Goal: Task Accomplishment & Management: Use online tool/utility

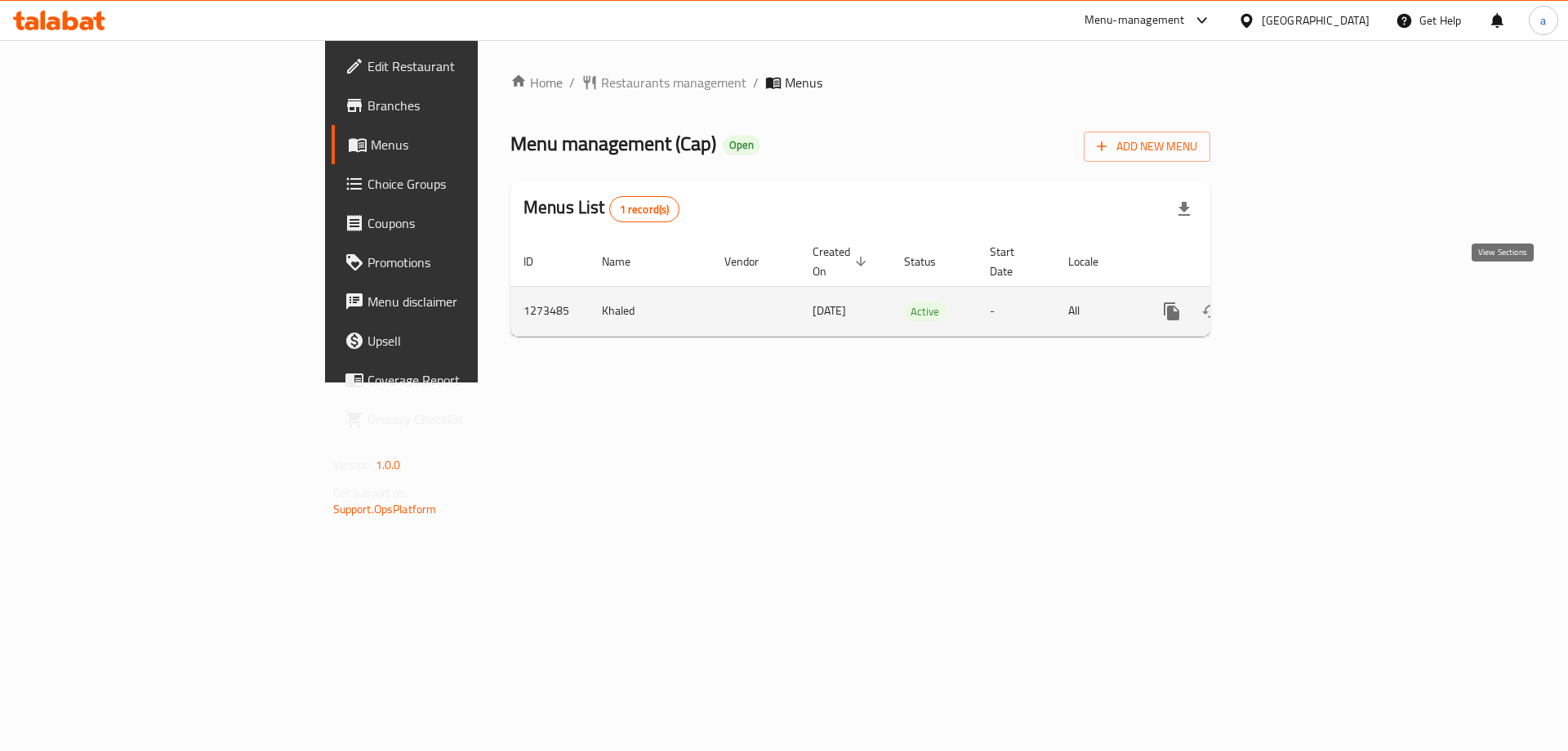
click at [1309, 303] on link "enhanced table" at bounding box center [1288, 310] width 39 height 39
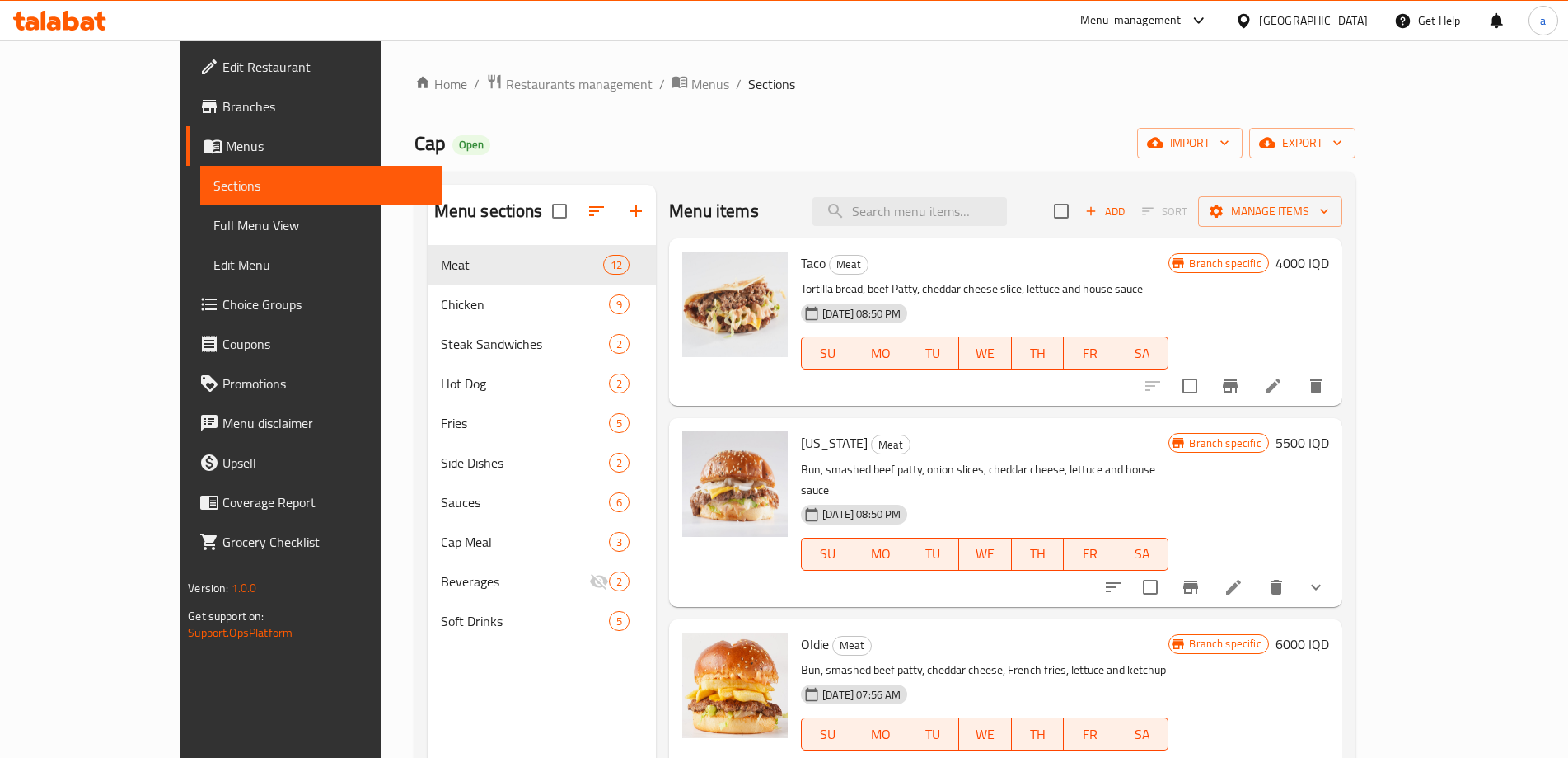
click at [201, 239] on link "Full Menu View" at bounding box center [321, 225] width 241 height 39
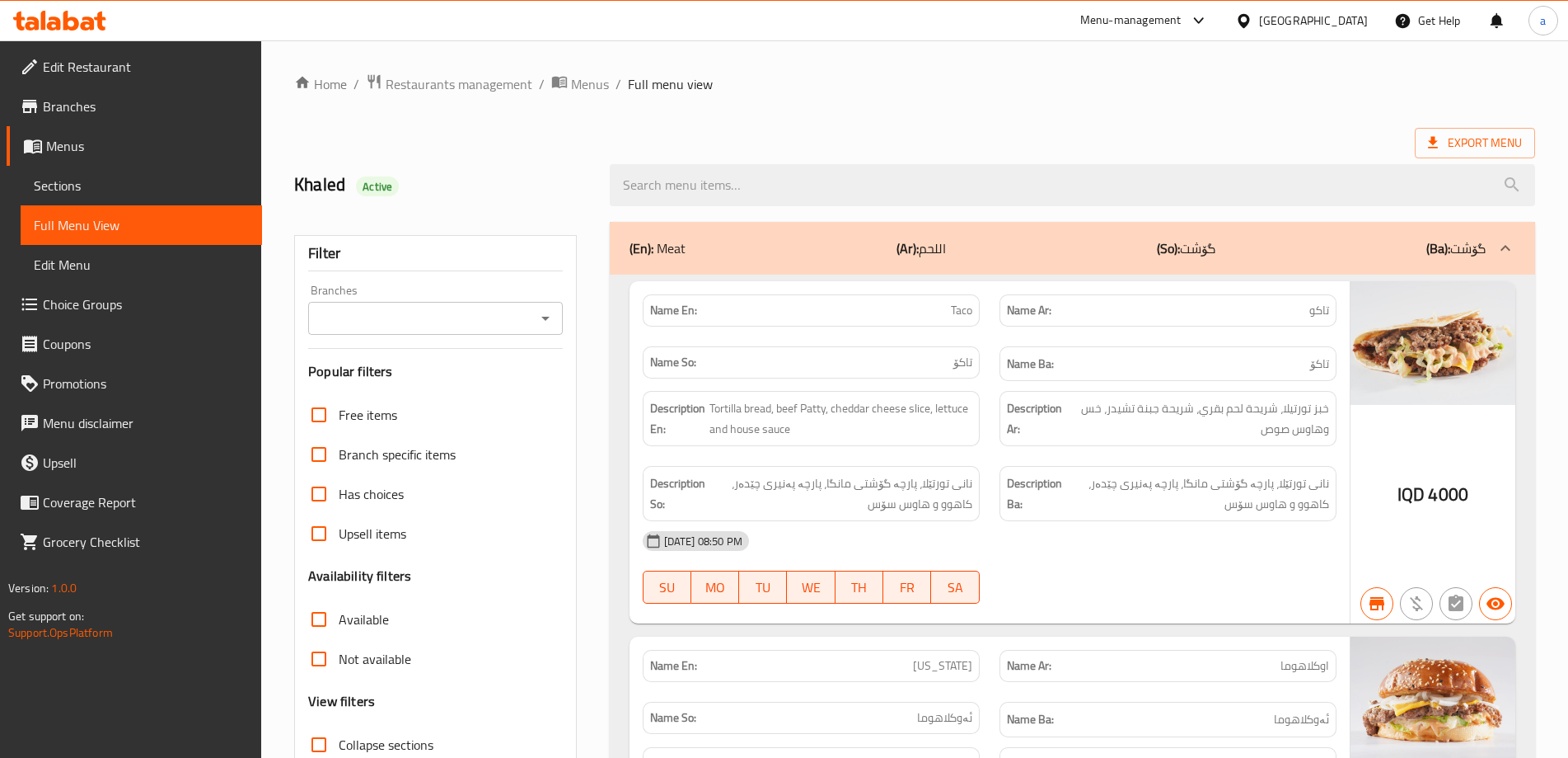
click at [540, 309] on icon "Open" at bounding box center [545, 318] width 20 height 20
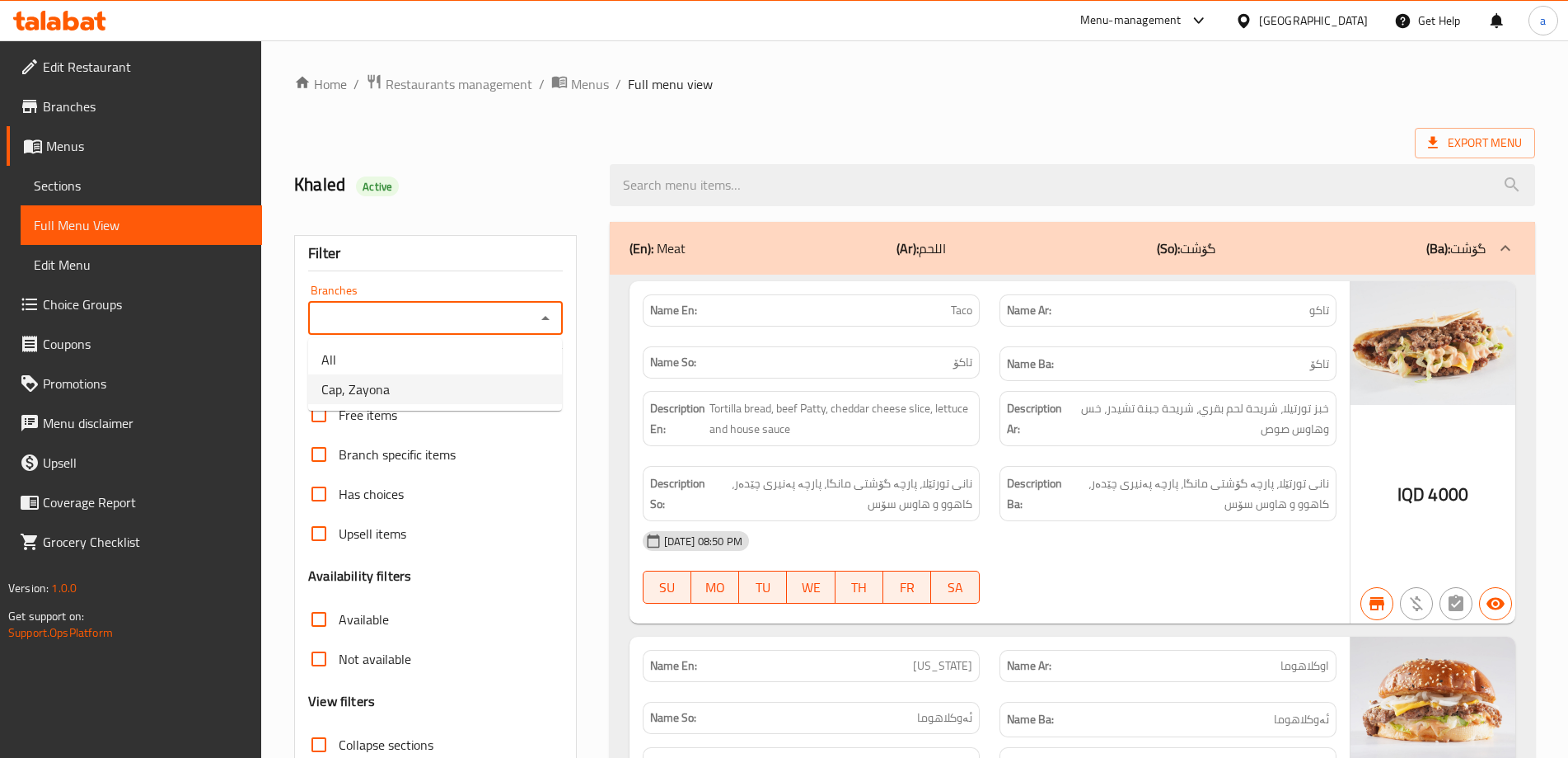
click at [505, 396] on li "Cap, Zayona" at bounding box center [435, 389] width 253 height 30
type input "Cap, Zayona"
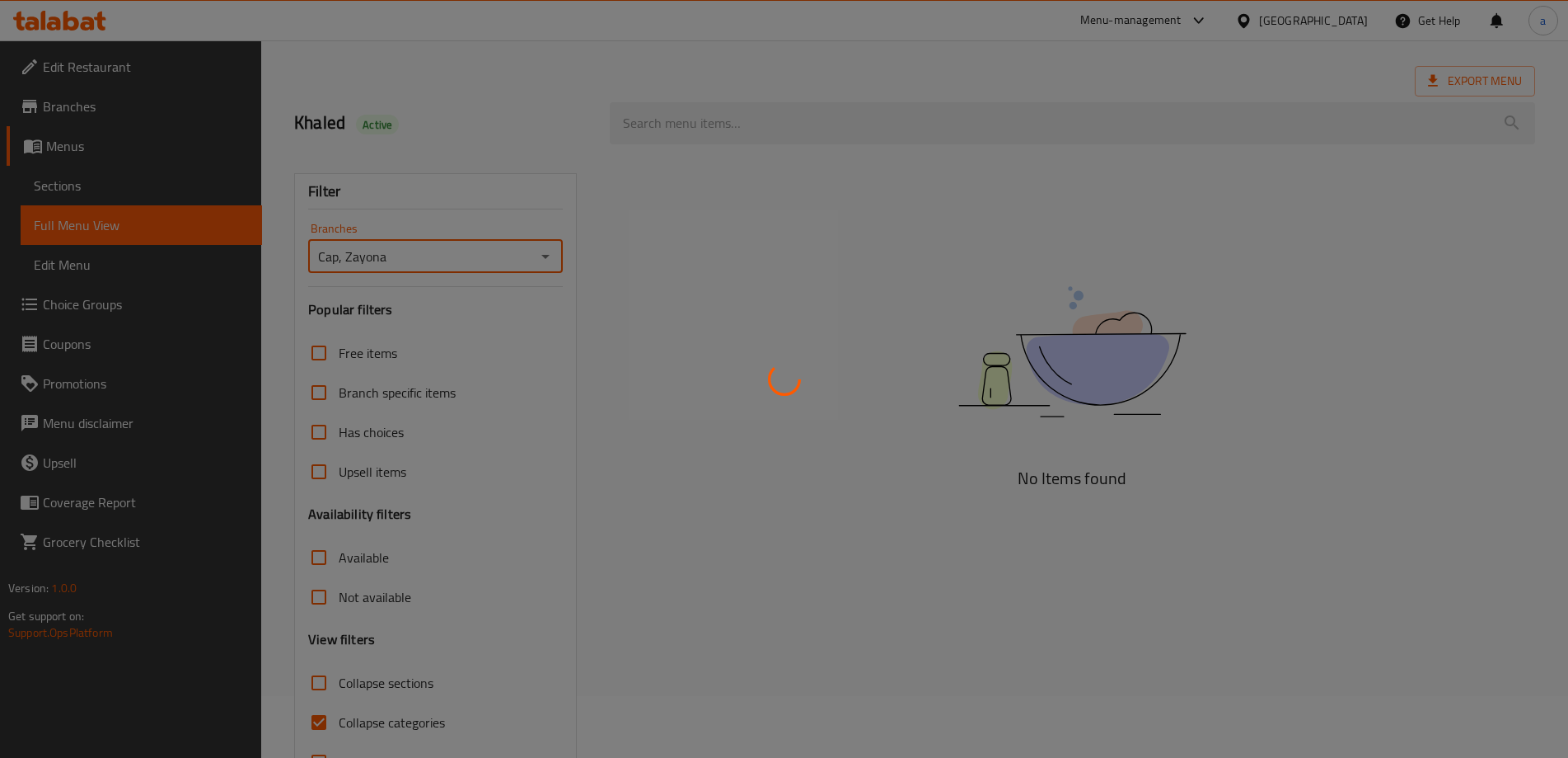
scroll to position [119, 0]
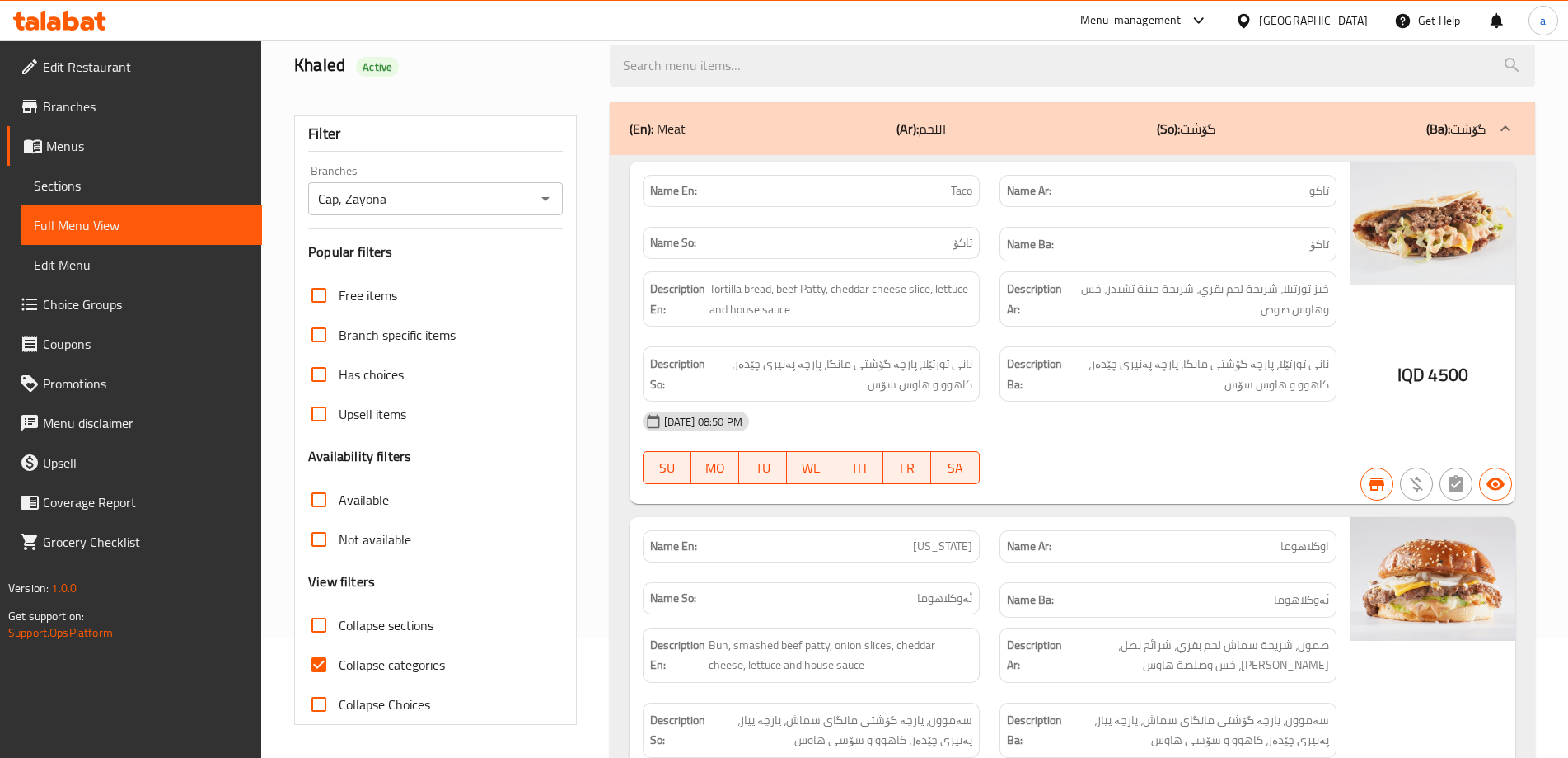
click at [370, 660] on span "Collapse categories" at bounding box center [392, 664] width 107 height 20
click at [339, 660] on input "Collapse categories" at bounding box center [319, 664] width 39 height 39
checkbox input "false"
click at [366, 630] on span "Collapse sections" at bounding box center [386, 624] width 95 height 20
click at [339, 630] on input "Collapse sections" at bounding box center [319, 624] width 39 height 39
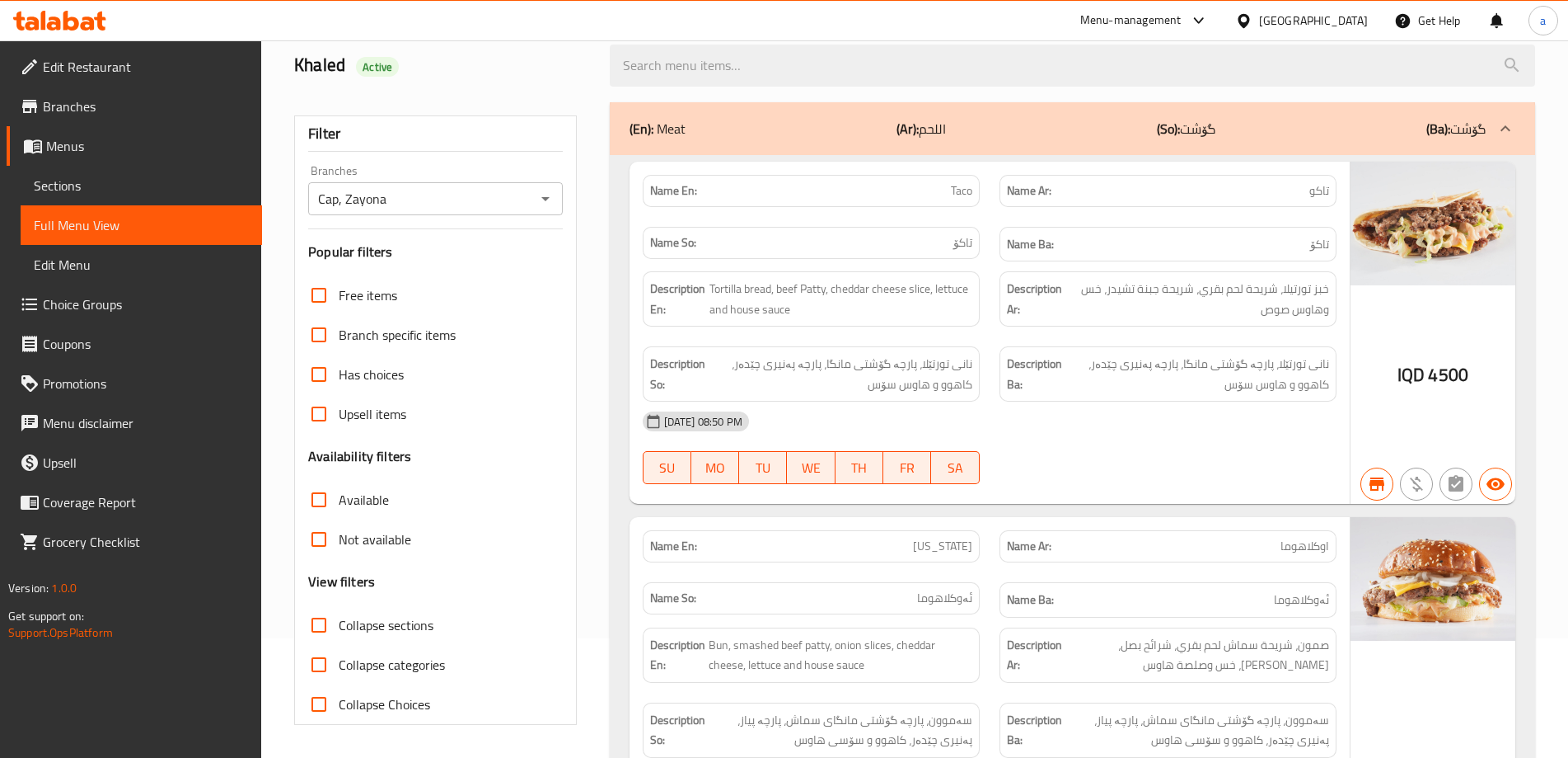
checkbox input "true"
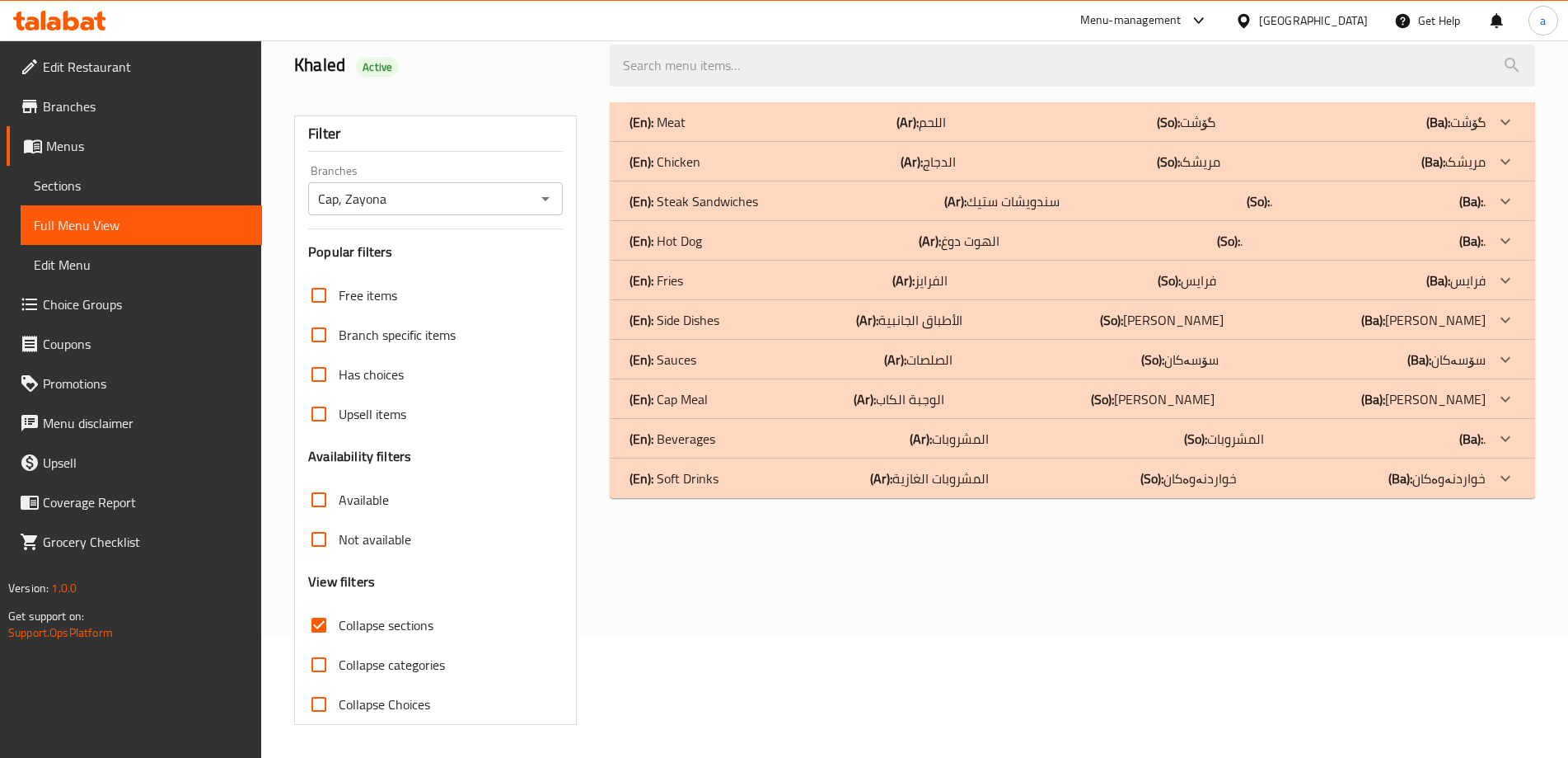
click at [708, 159] on div "(En): Chicken (Ar): الدجاج (So): مریشک (Ba): مریشک" at bounding box center [1058, 161] width 856 height 20
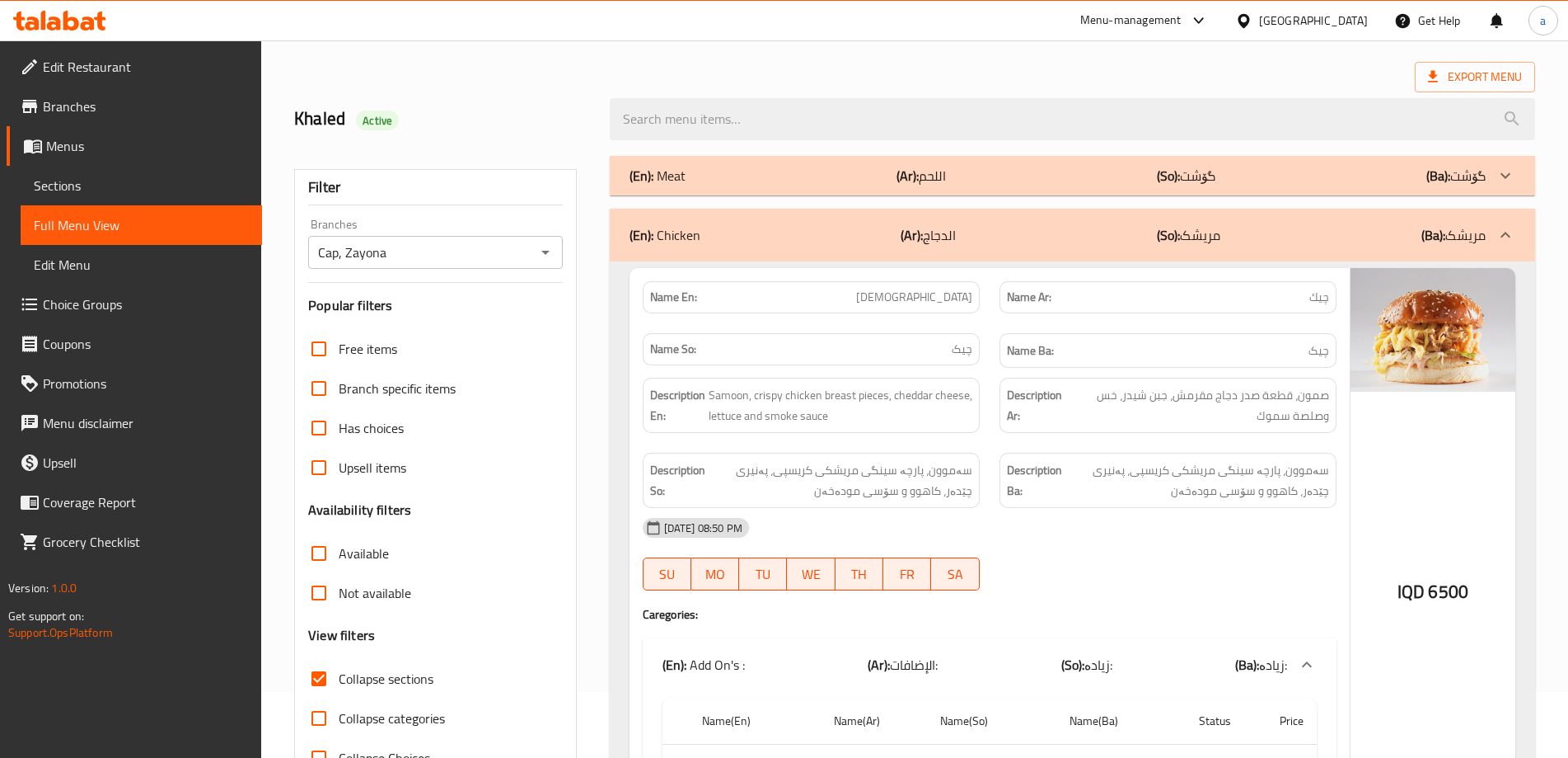
scroll to position [0, 0]
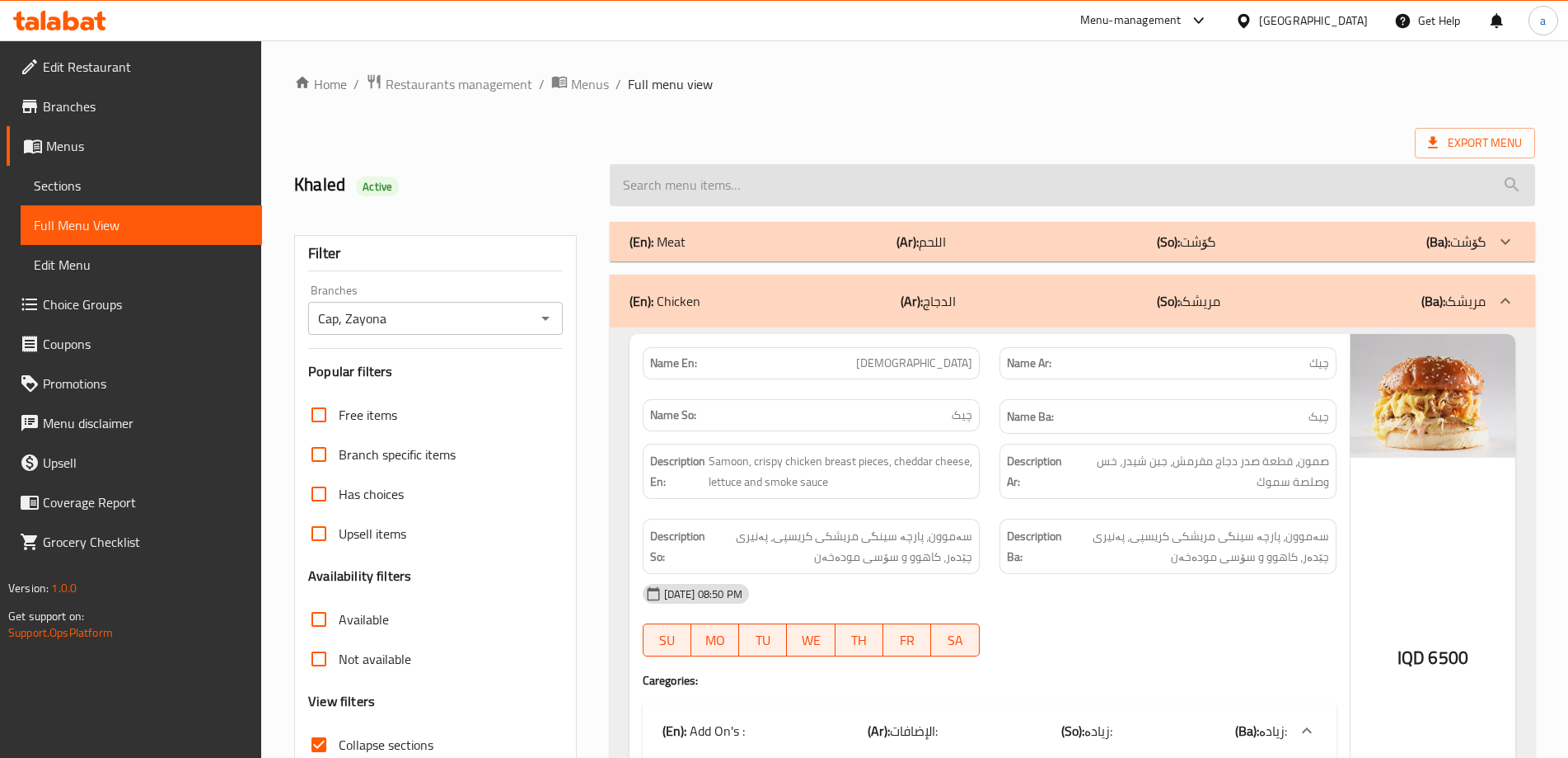
click at [845, 180] on input "search" at bounding box center [1073, 185] width 926 height 42
paste input "Doritos [DEMOGRAPHIC_DATA]"
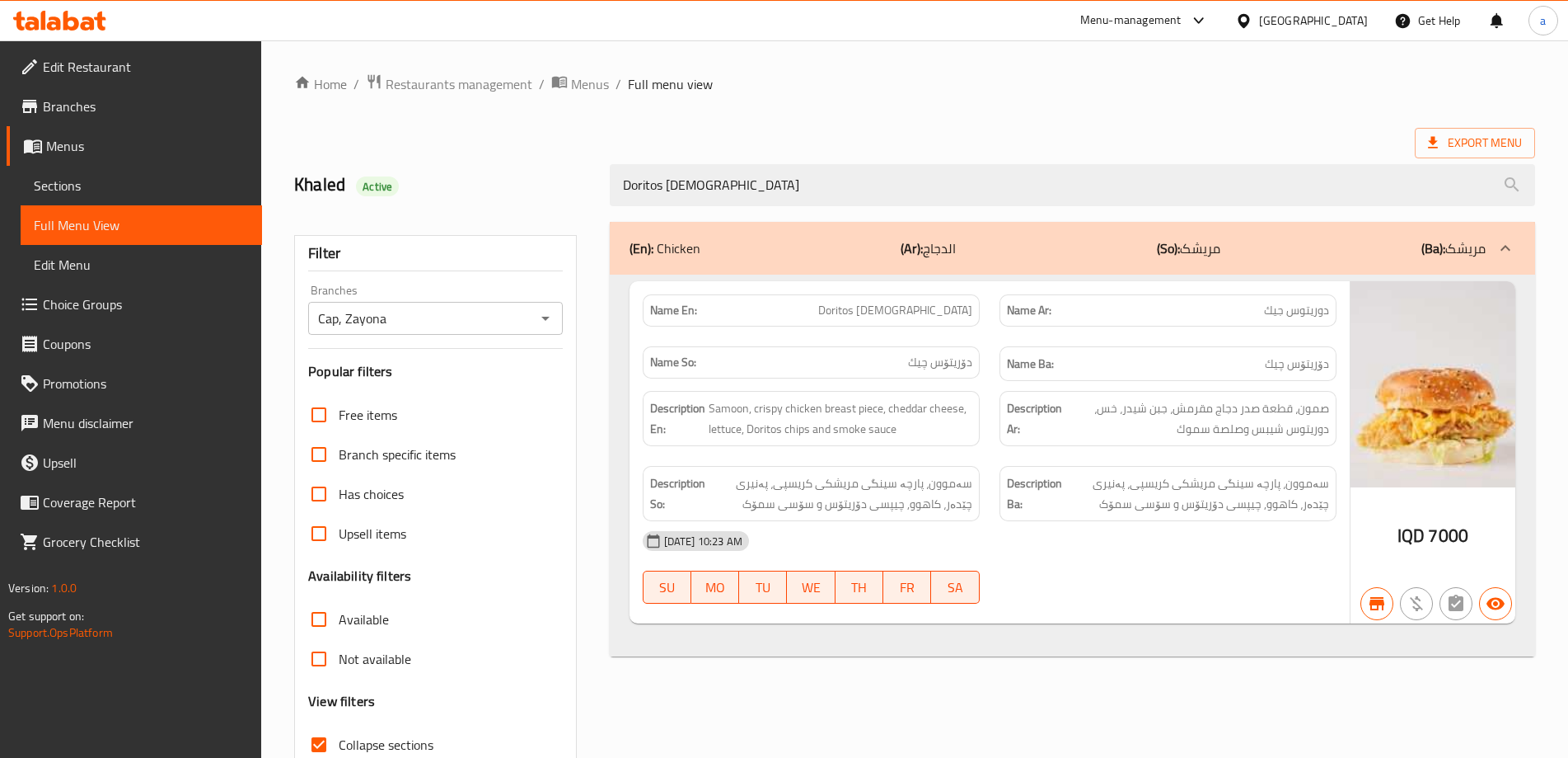
type input "Doritos [DEMOGRAPHIC_DATA]"
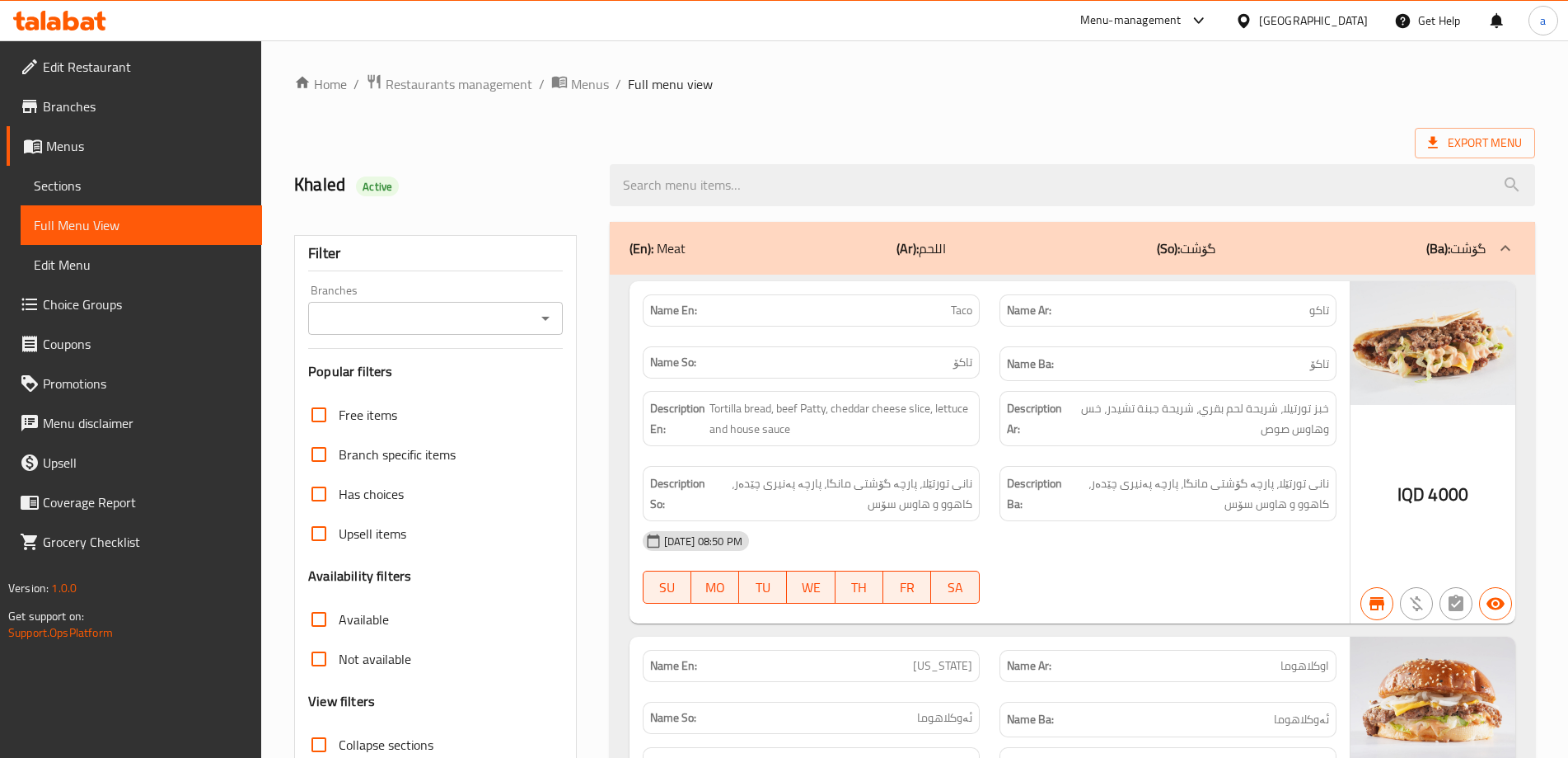
click at [689, 194] on input "search" at bounding box center [1073, 185] width 926 height 42
paste input "Doritos [DEMOGRAPHIC_DATA]"
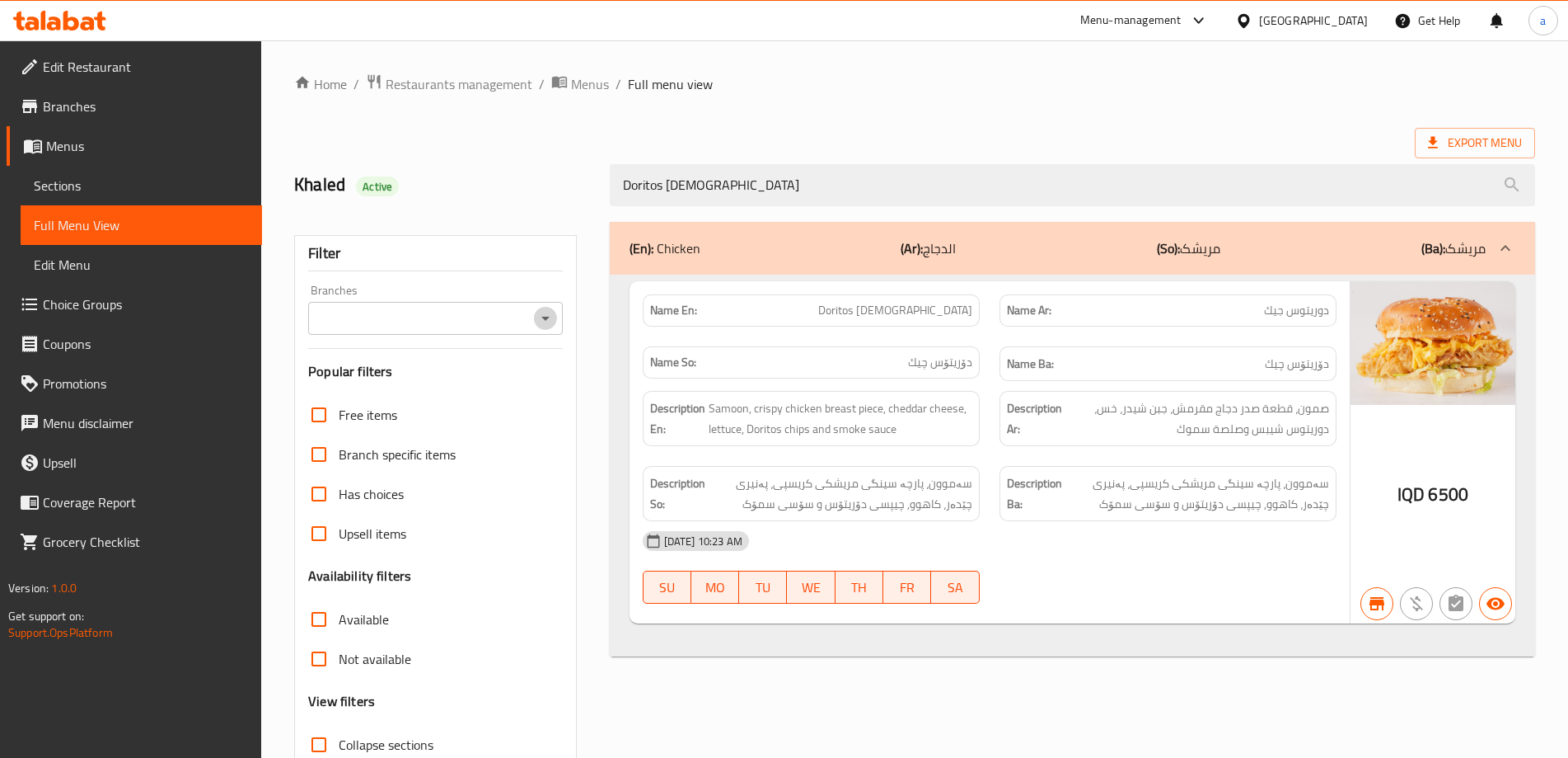
click at [543, 322] on icon "Open" at bounding box center [545, 318] width 20 height 20
type input "Doritos [DEMOGRAPHIC_DATA]"
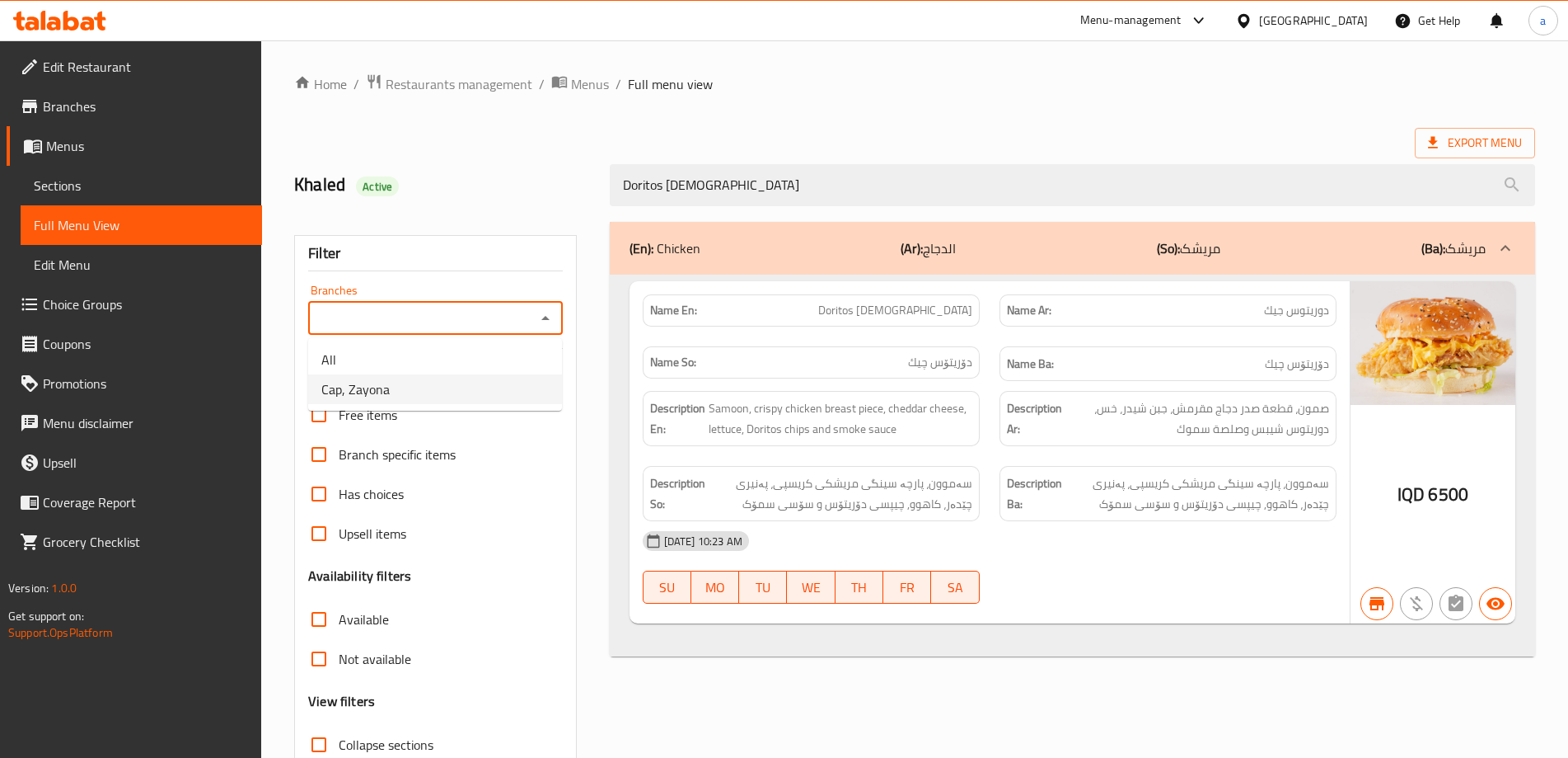
click at [497, 392] on li "Cap, Zayona" at bounding box center [435, 389] width 253 height 30
type input "Cap, Zayona"
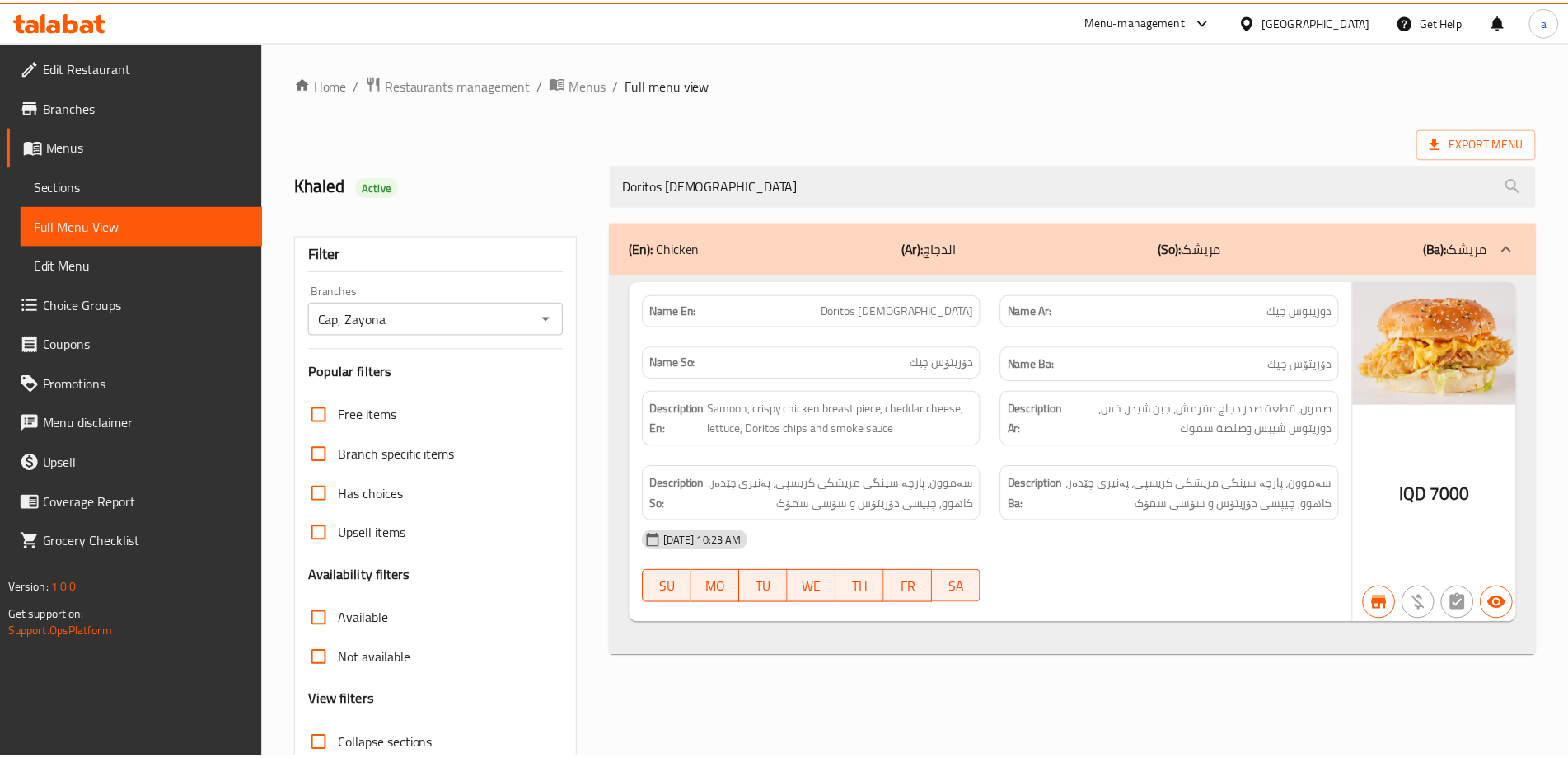
scroll to position [119, 0]
